Goal: Find specific page/section: Find specific page/section

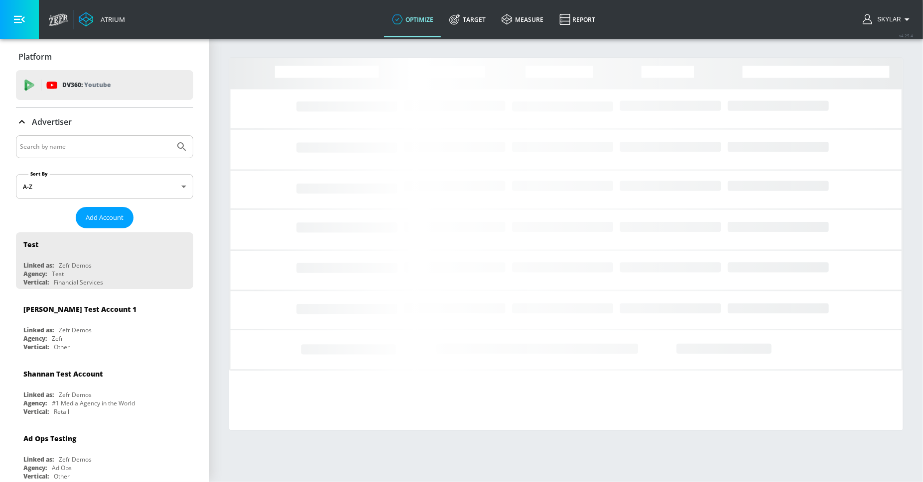
click at [97, 153] on input "Search by name" at bounding box center [95, 146] width 151 height 13
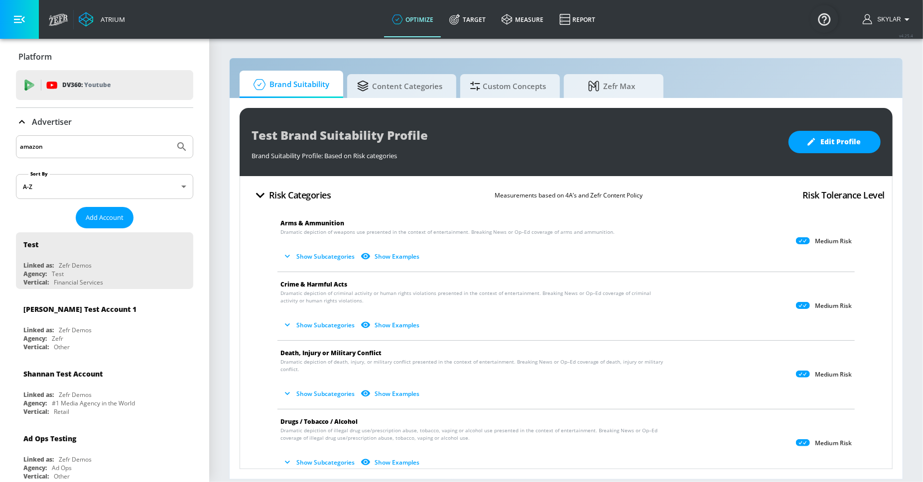
type input "amazon"
click at [176, 151] on icon "Submit Search" at bounding box center [182, 147] width 12 height 12
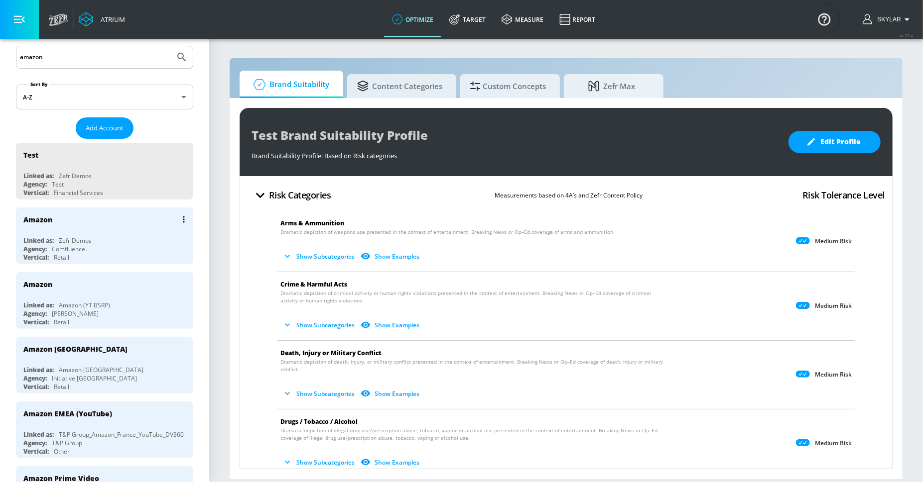
scroll to position [92, 0]
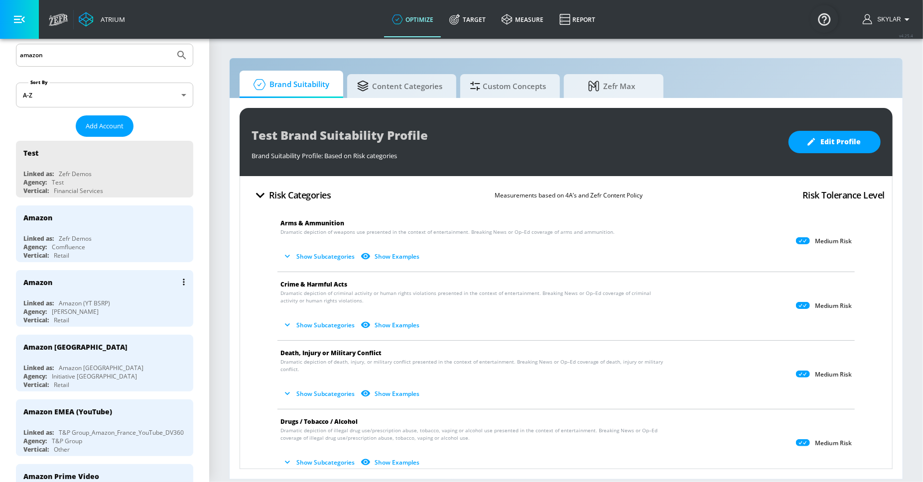
click at [102, 294] on div "Amazon" at bounding box center [106, 282] width 167 height 24
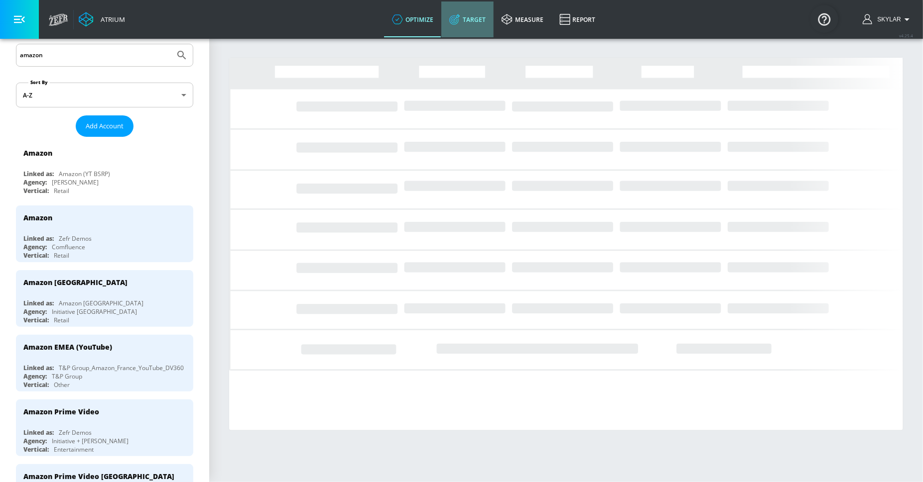
click at [478, 19] on link "Target" at bounding box center [467, 19] width 52 height 36
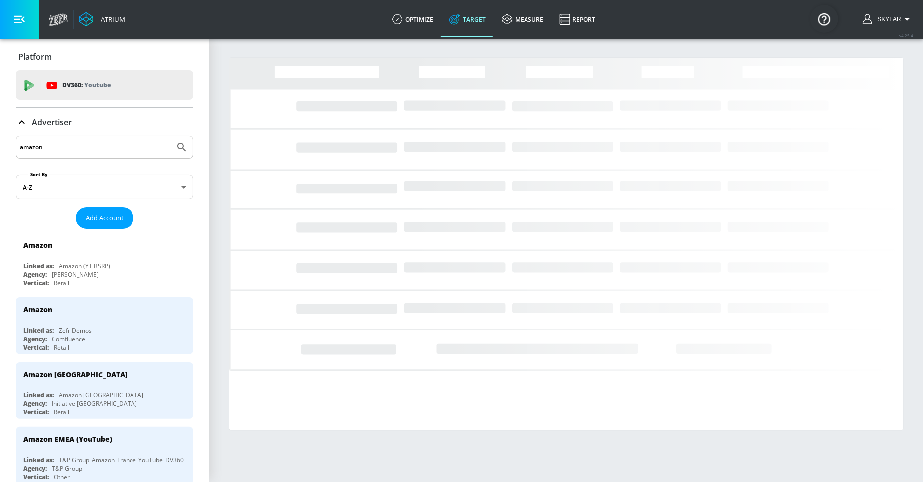
click at [21, 123] on icon at bounding box center [22, 123] width 12 height 12
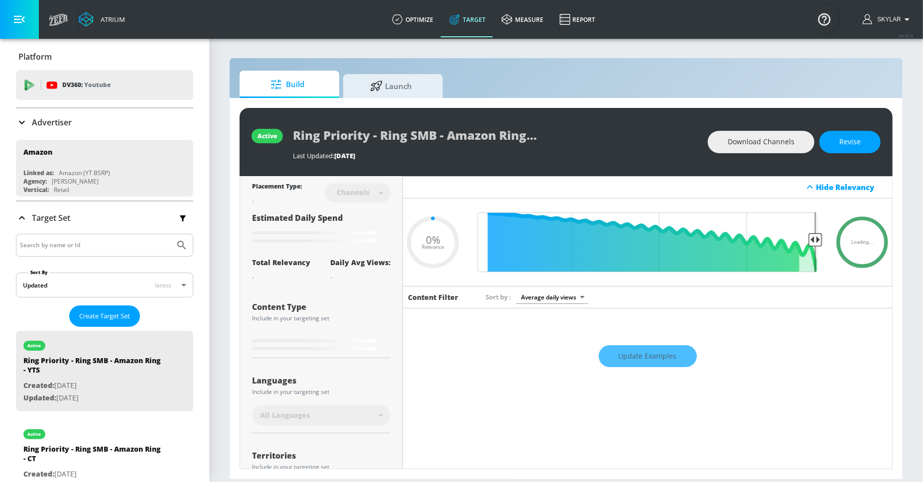
type input "0.05"
drag, startPoint x: 73, startPoint y: 249, endPoint x: 67, endPoint y: 253, distance: 7.2
click at [73, 249] on input "Search by name or Id" at bounding box center [95, 245] width 151 height 13
type input "evergreen"
click at [176, 244] on icon "Submit Search" at bounding box center [182, 245] width 12 height 12
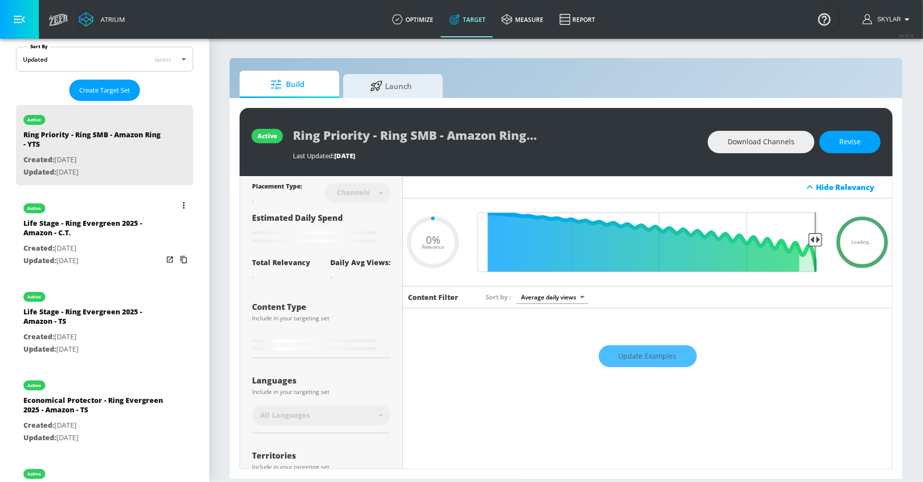
scroll to position [247, 0]
